Goal: Find specific page/section: Find specific page/section

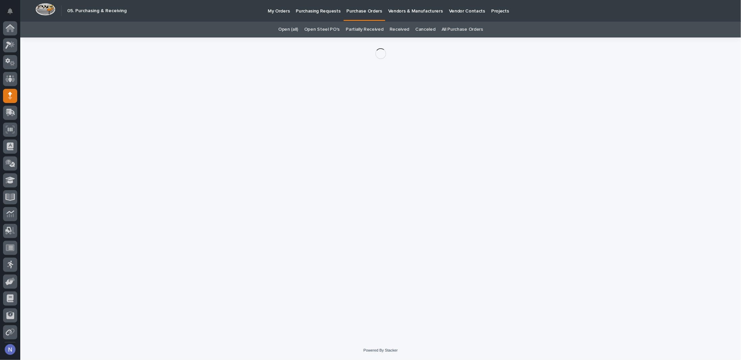
scroll to position [17, 0]
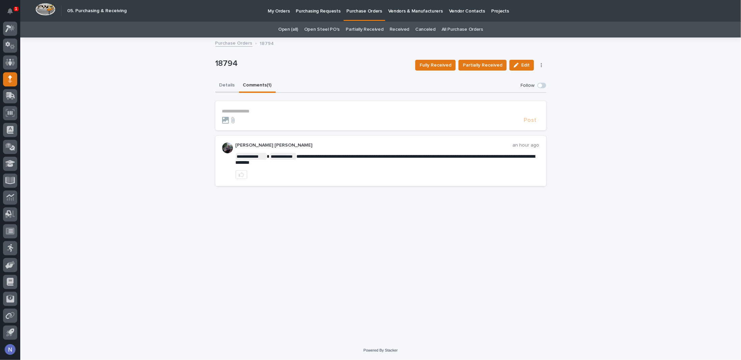
click at [229, 85] on button "Details" at bounding box center [227, 86] width 24 height 14
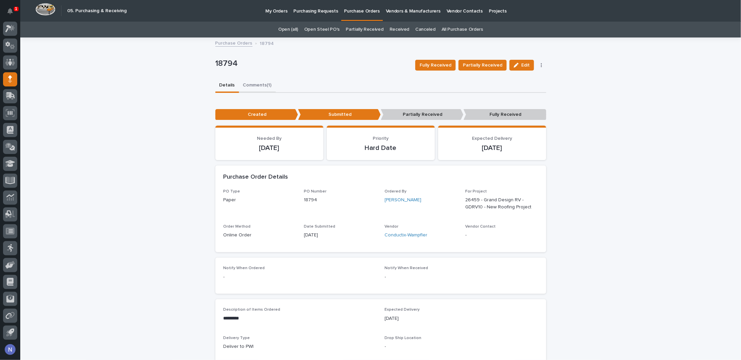
click at [260, 87] on button "Comments (1)" at bounding box center [257, 86] width 37 height 14
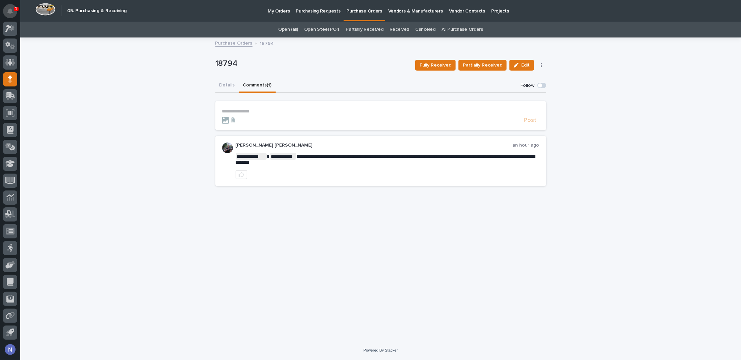
click at [13, 13] on button "Notifications" at bounding box center [10, 11] width 14 height 14
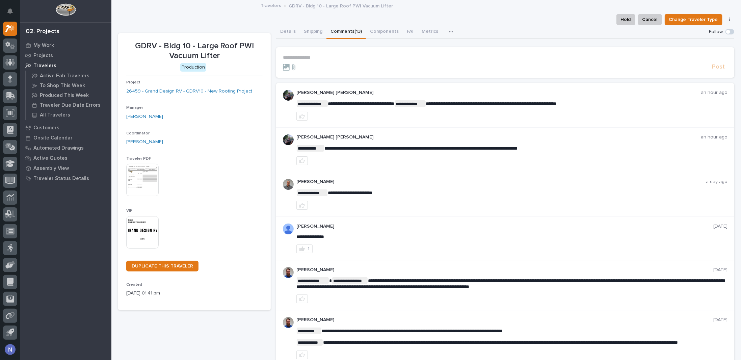
click at [98, 38] on div "02. Projects My Work Projects Travelers Active Fab Travelers To Shop This Week …" at bounding box center [65, 180] width 91 height 360
click at [43, 54] on p "Projects" at bounding box center [43, 56] width 20 height 6
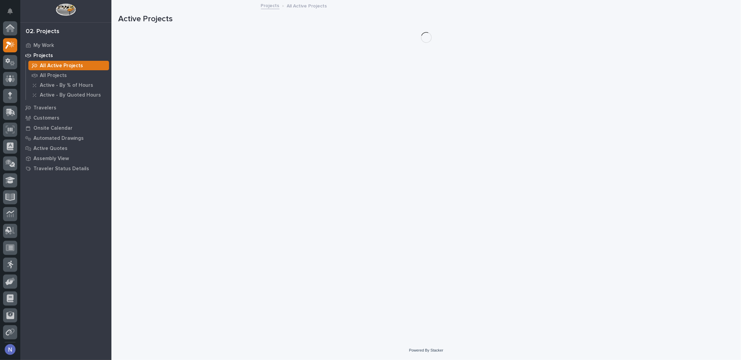
scroll to position [17, 0]
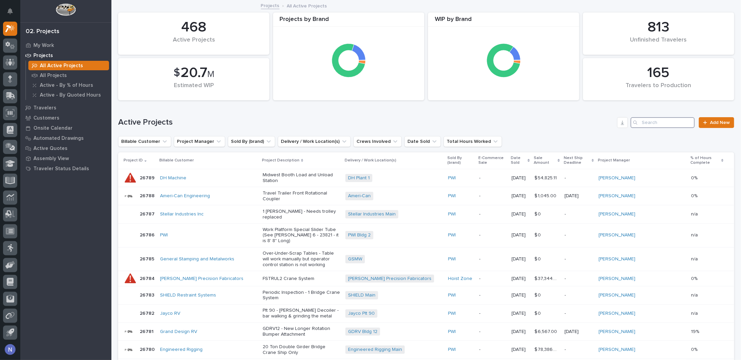
click at [667, 122] on input "Search" at bounding box center [663, 122] width 64 height 11
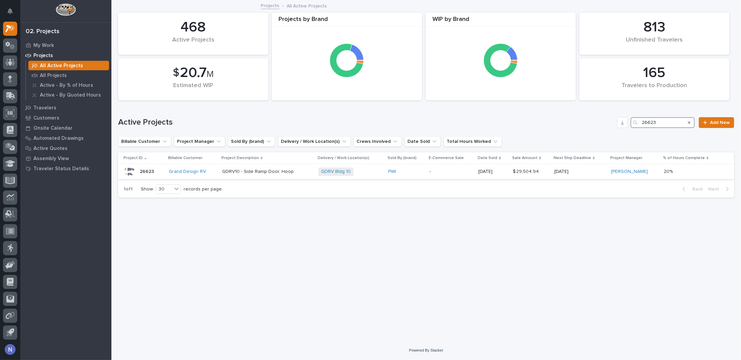
type input "26623"
click at [465, 170] on p "-" at bounding box center [451, 172] width 44 height 6
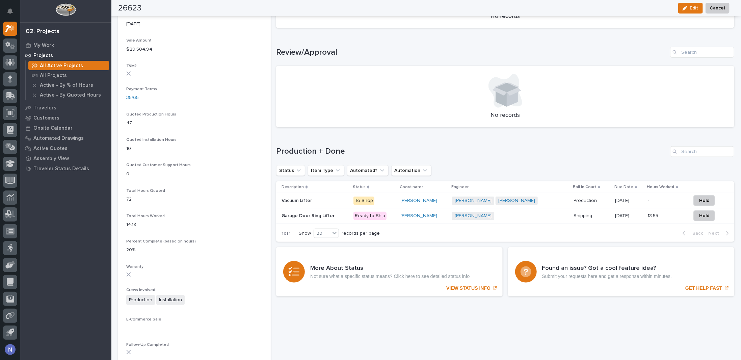
scroll to position [405, 0]
